Goal: Task Accomplishment & Management: Manage account settings

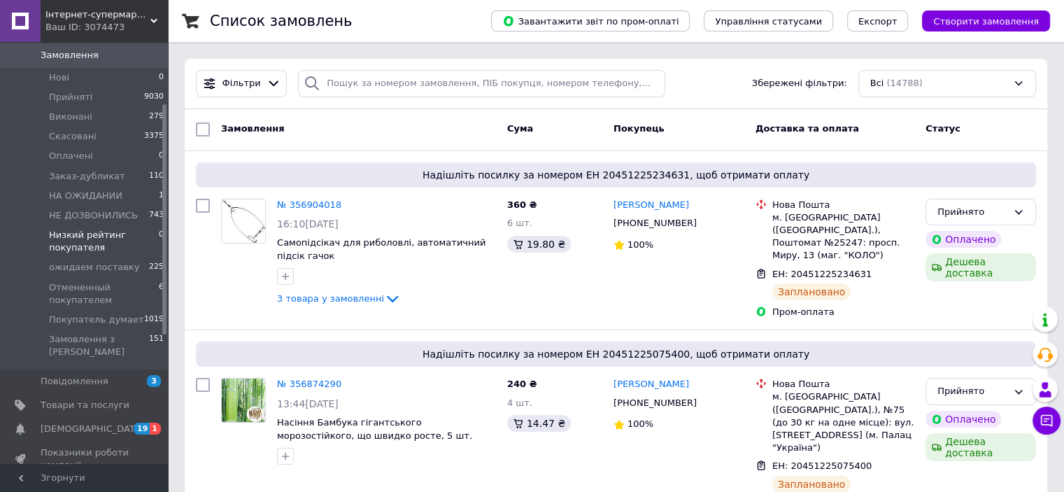
scroll to position [140, 0]
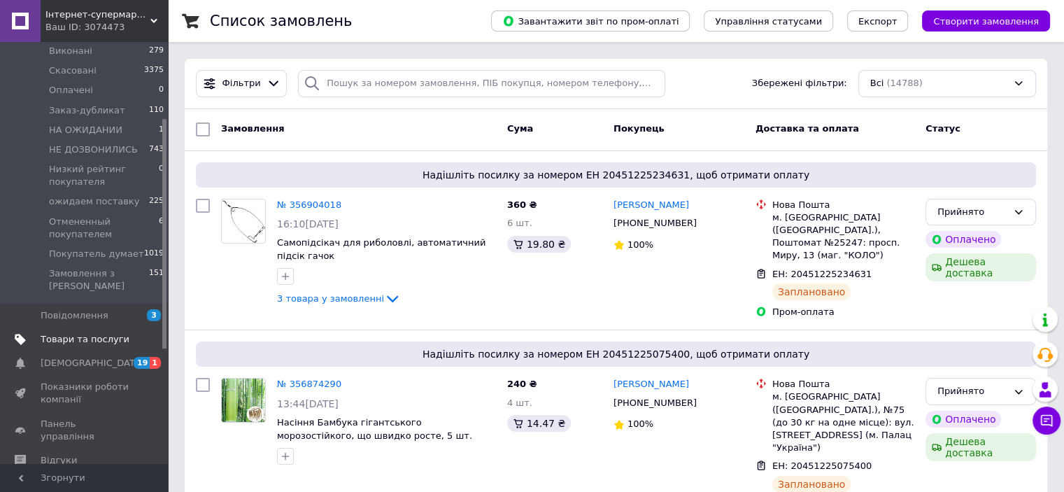
click at [90, 333] on span "Товари та послуги" at bounding box center [85, 339] width 89 height 13
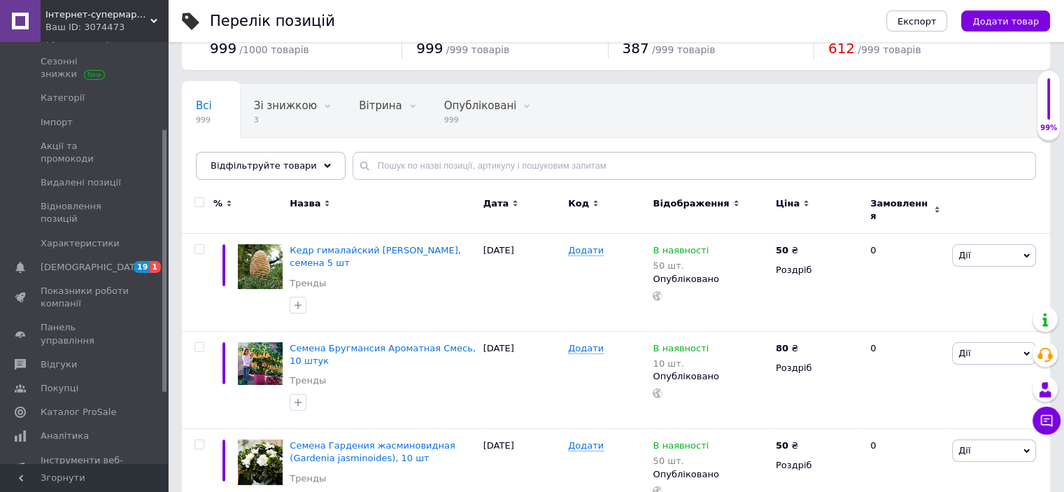
scroll to position [70, 0]
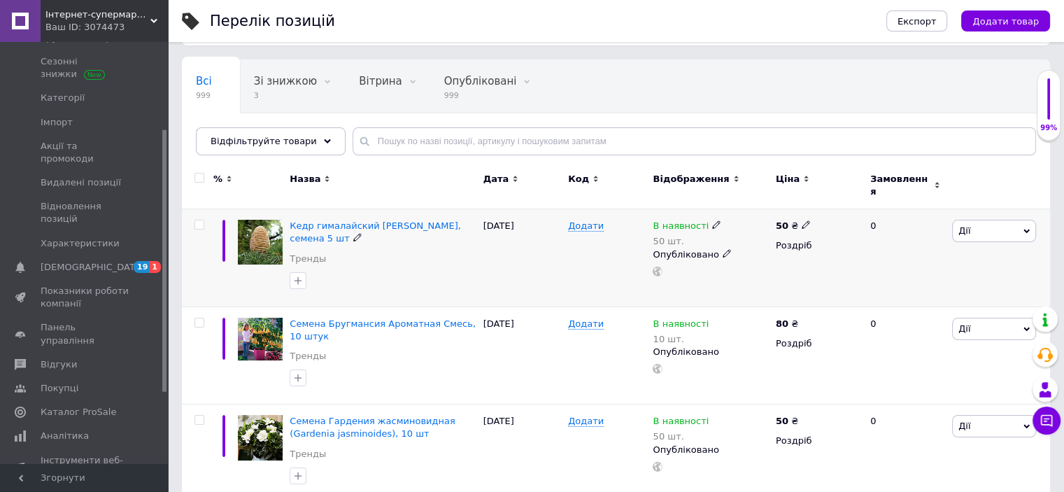
click at [200, 220] on input "checkbox" at bounding box center [198, 224] width 9 height 9
checkbox input "true"
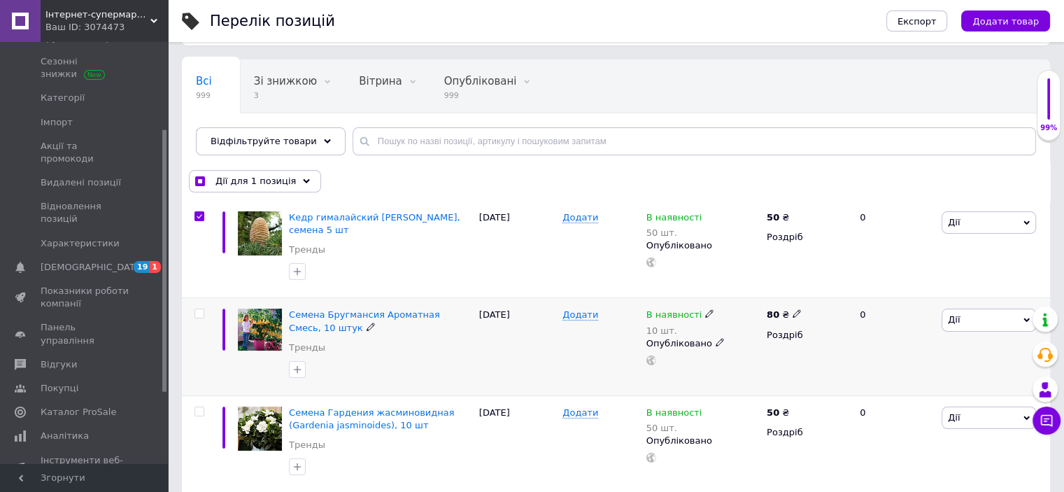
click at [200, 310] on input "checkbox" at bounding box center [198, 313] width 9 height 9
checkbox input "true"
click at [198, 413] on input "checkbox" at bounding box center [198, 411] width 9 height 9
checkbox input "true"
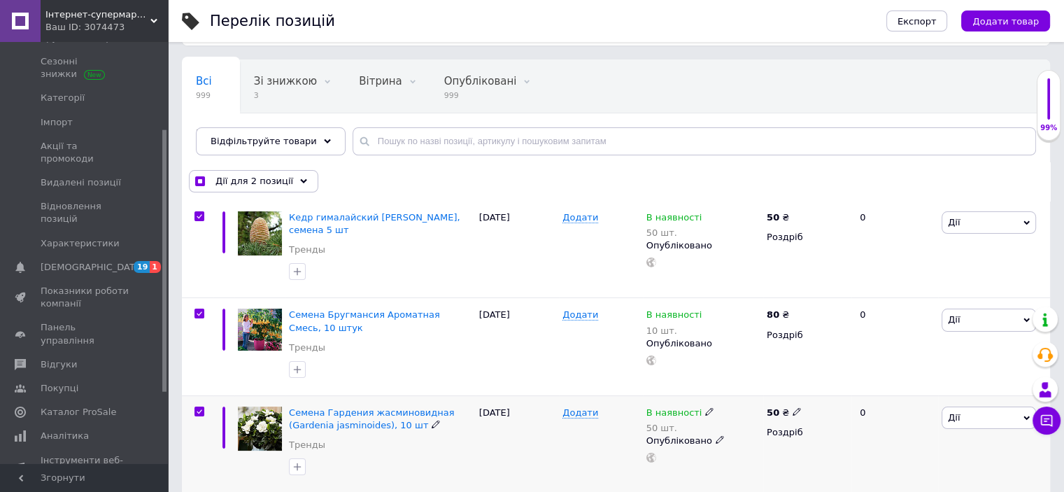
checkbox input "true"
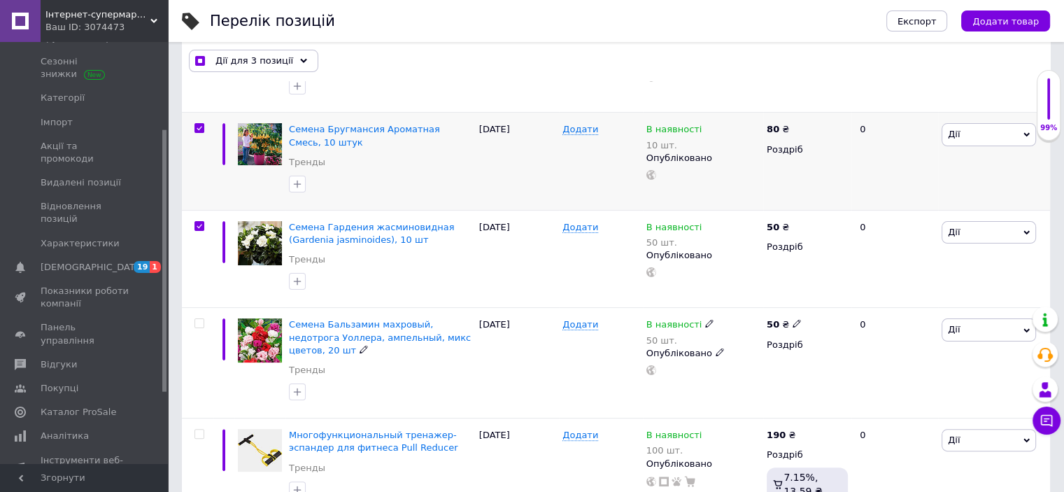
scroll to position [280, 0]
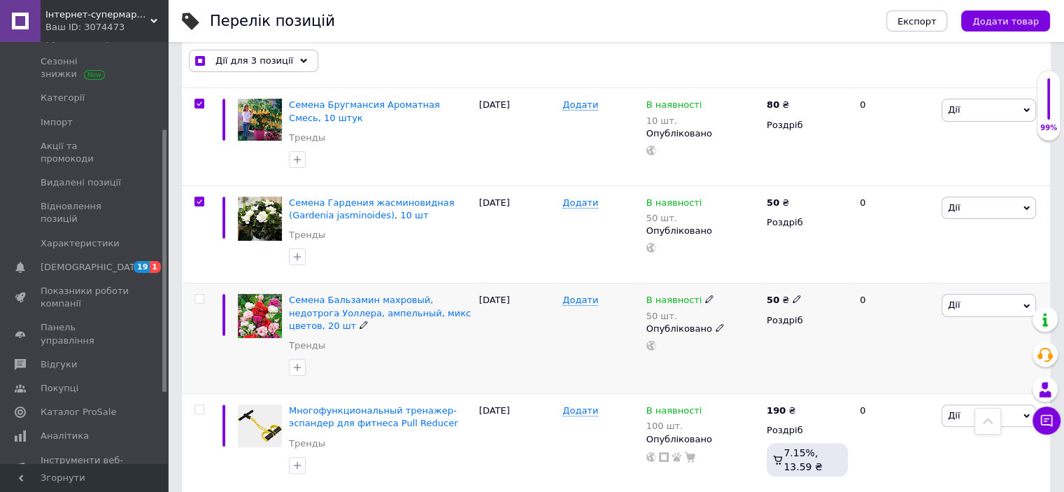
click at [201, 298] on input "checkbox" at bounding box center [198, 298] width 9 height 9
checkbox input "true"
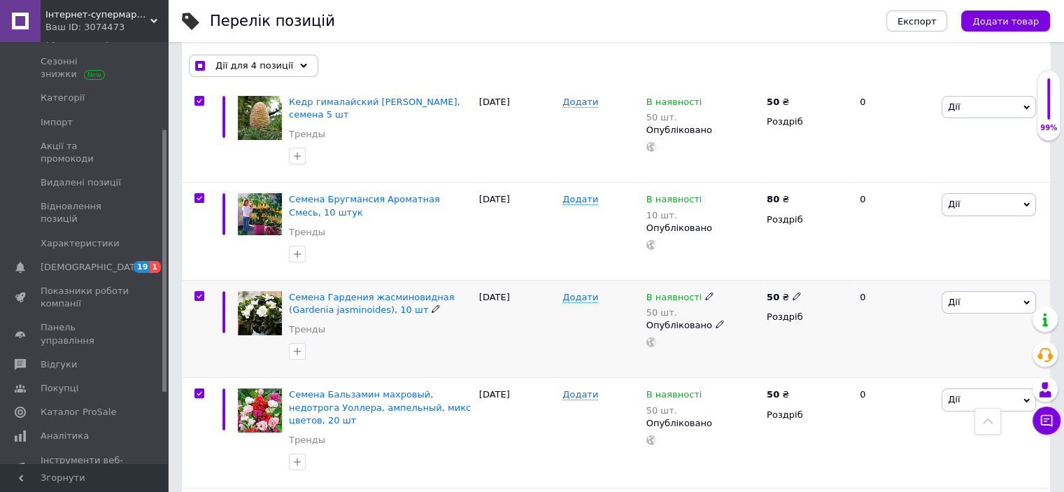
scroll to position [70, 0]
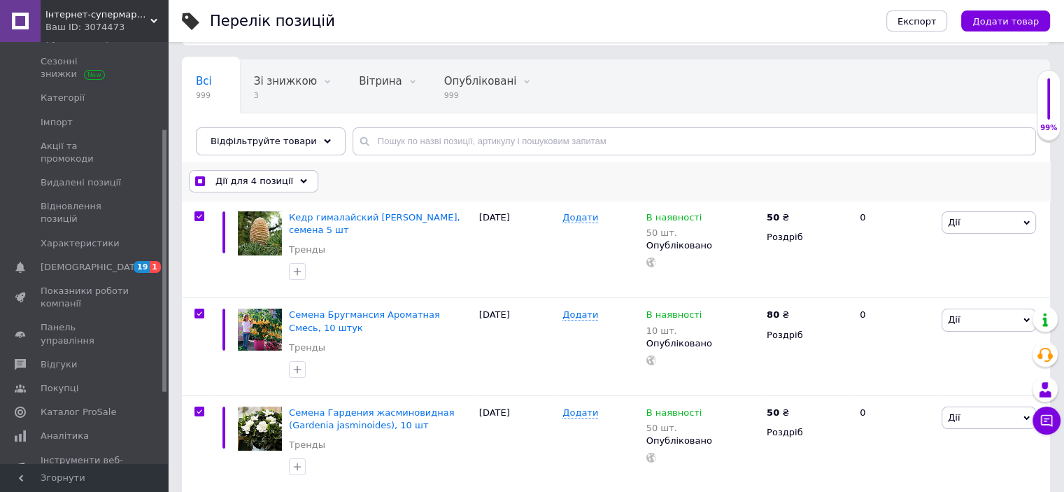
click at [292, 176] on div "Дії для 4 позиції" at bounding box center [253, 181] width 129 height 22
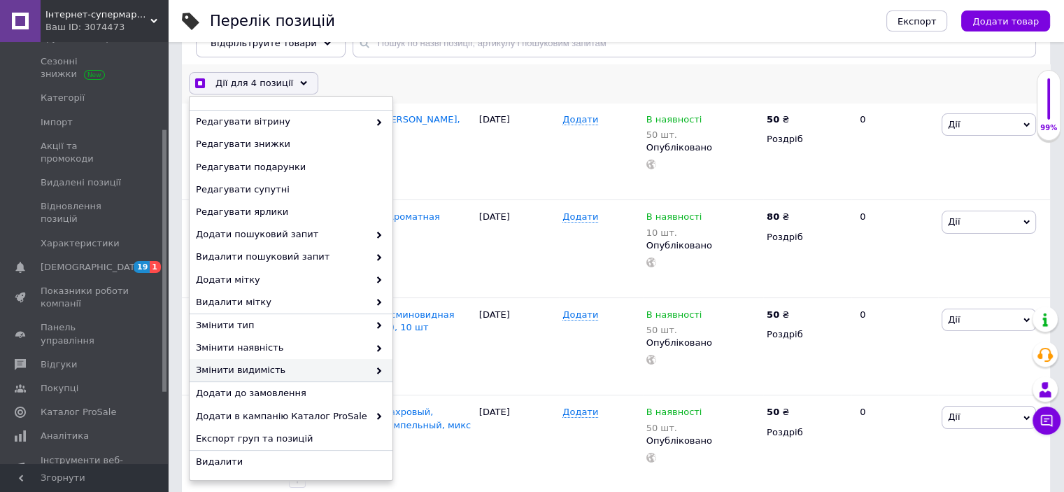
scroll to position [350, 0]
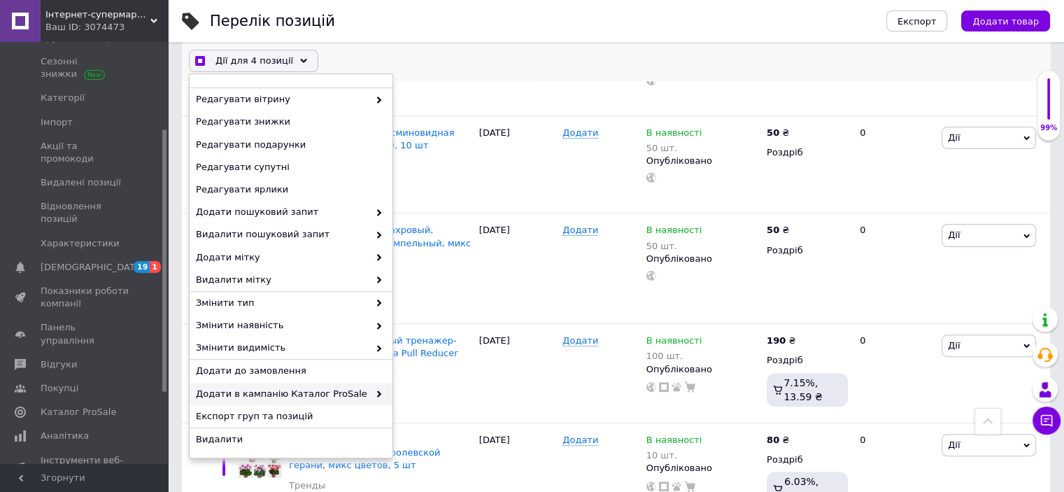
click at [347, 391] on span "Додати в кампанію Каталог ProSale" at bounding box center [282, 393] width 173 height 13
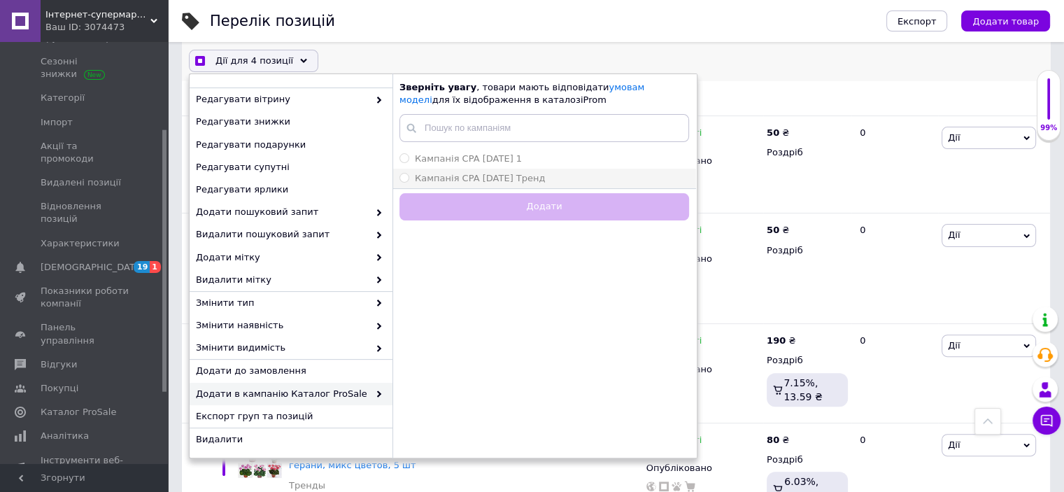
checkbox input "true"
click at [403, 177] on input "Кампанія CPA [DATE] Тренд" at bounding box center [403, 177] width 9 height 9
radio input "true"
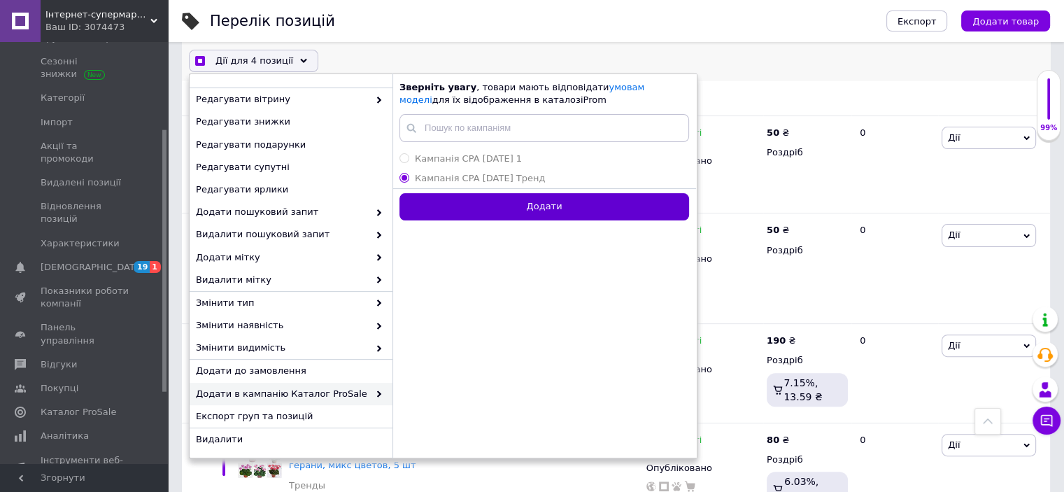
checkbox input "true"
click at [470, 198] on button "Додати" at bounding box center [544, 206] width 290 height 27
radio input "false"
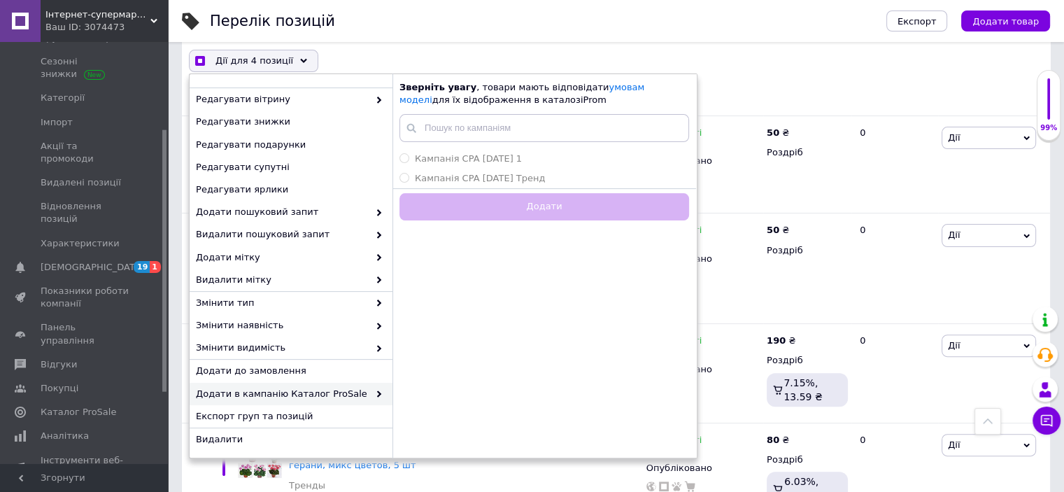
checkbox input "false"
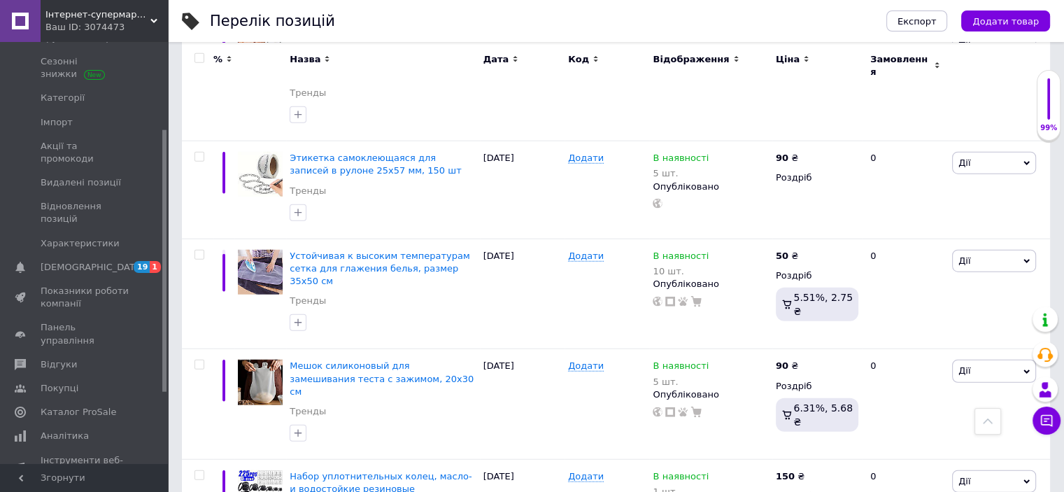
scroll to position [3567, 0]
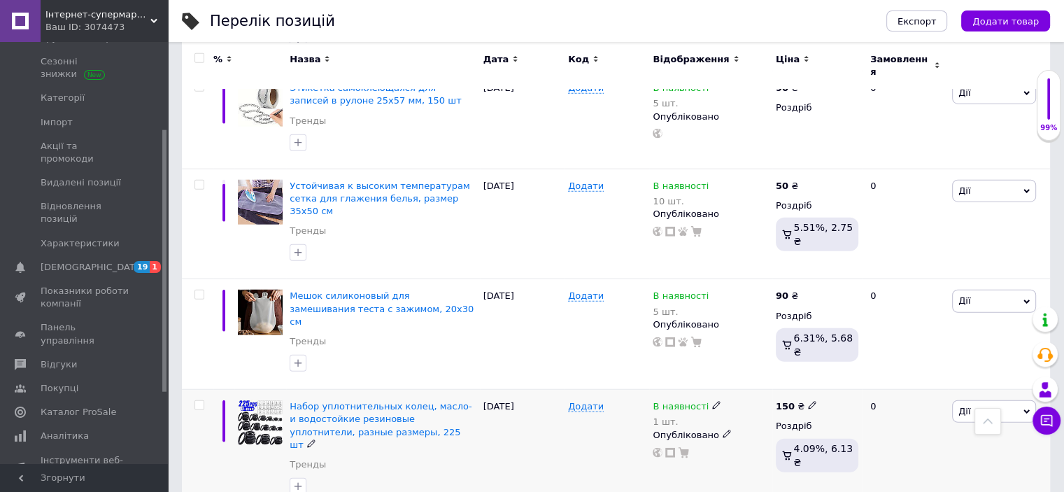
click at [808, 401] on icon at bounding box center [812, 405] width 8 height 8
click at [712, 401] on icon at bounding box center [716, 405] width 8 height 8
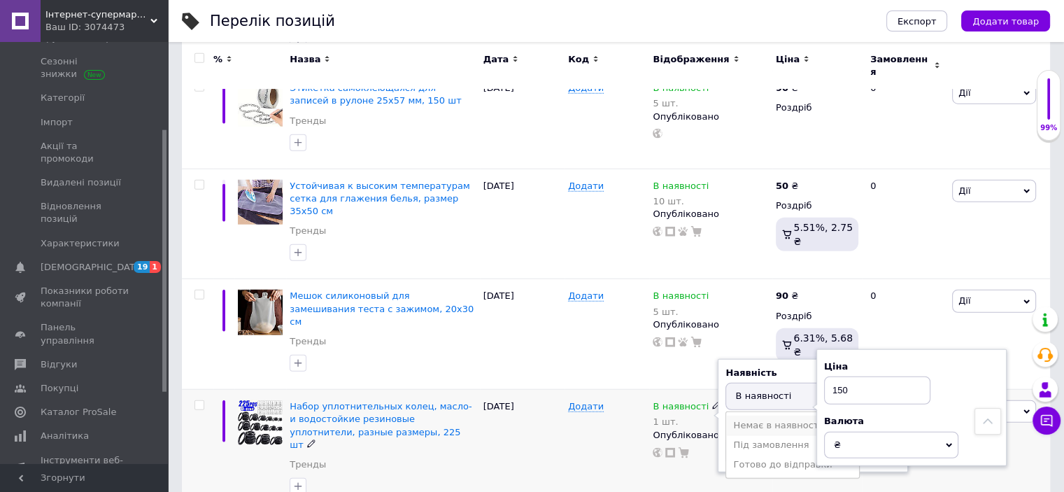
click at [774, 415] on li "Немає в наявності" at bounding box center [792, 425] width 133 height 20
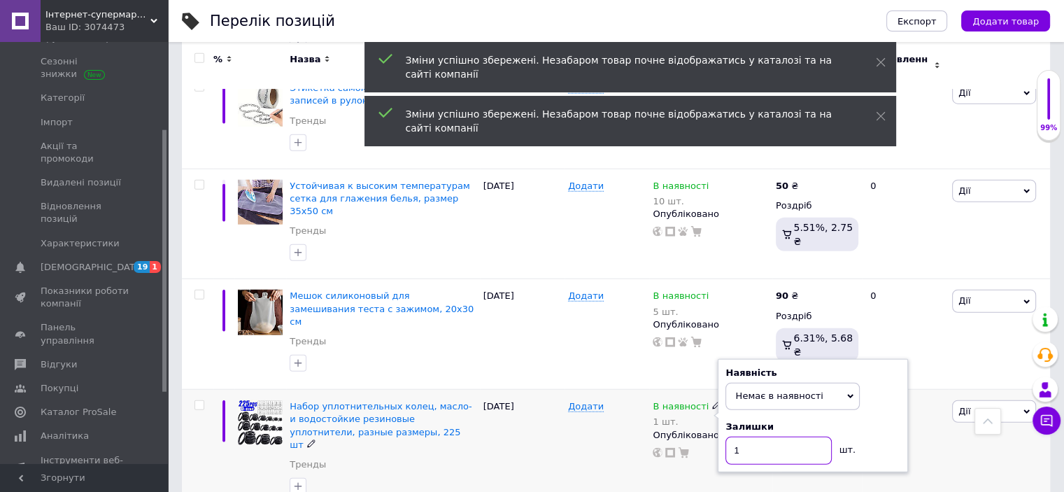
drag, startPoint x: 742, startPoint y: 218, endPoint x: 730, endPoint y: 217, distance: 12.0
click at [730, 436] on input "1" at bounding box center [778, 450] width 106 height 28
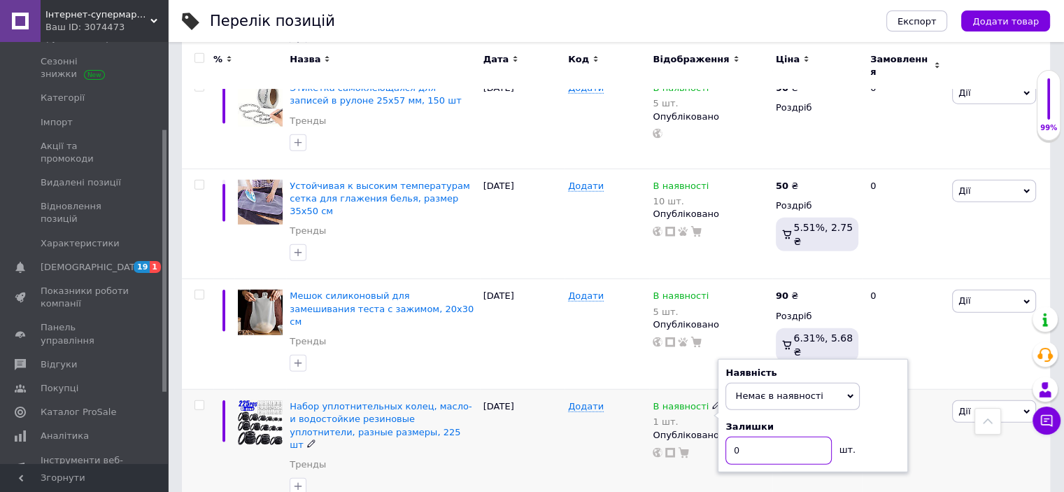
type input "0"
click at [622, 390] on div "Додати" at bounding box center [606, 451] width 85 height 123
